Goal: Navigation & Orientation: Find specific page/section

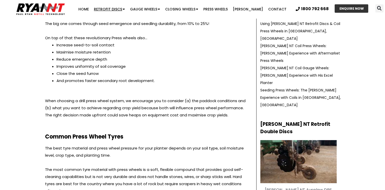
scroll to position [179, 0]
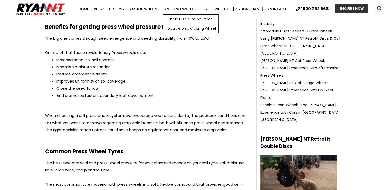
click at [184, 18] on link "Single Disc Closing Wheel" at bounding box center [191, 19] width 56 height 9
